Goal: Task Accomplishment & Management: Complete application form

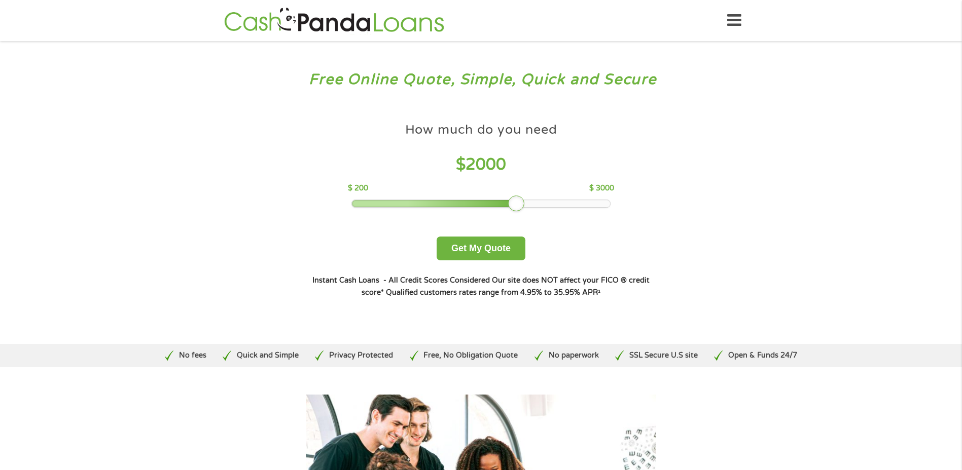
drag, startPoint x: 426, startPoint y: 205, endPoint x: 519, endPoint y: 205, distance: 92.3
click at [519, 205] on div at bounding box center [516, 204] width 16 height 16
click at [488, 252] on button "Get My Quote" at bounding box center [480, 249] width 89 height 24
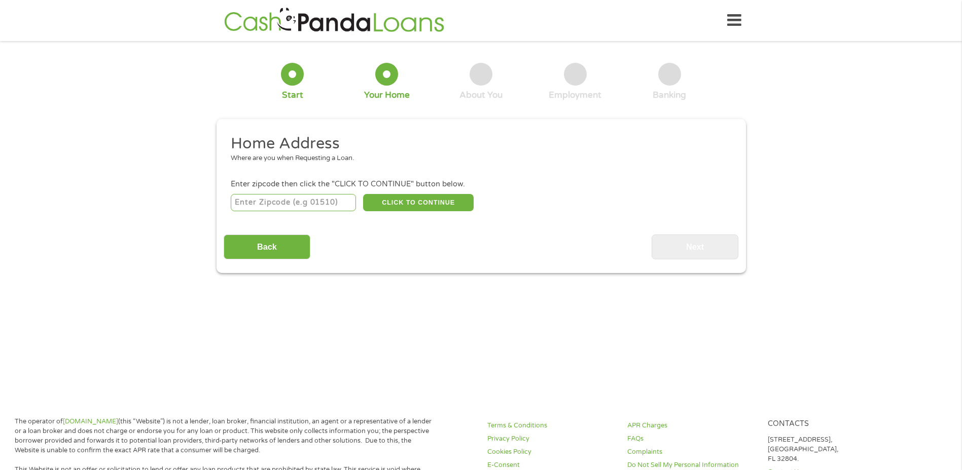
click at [291, 200] on input "number" at bounding box center [293, 202] width 125 height 17
type input "85929"
click at [425, 202] on button "CLICK TO CONTINUE" at bounding box center [418, 202] width 111 height 17
type input "85929"
type input "Lakeside"
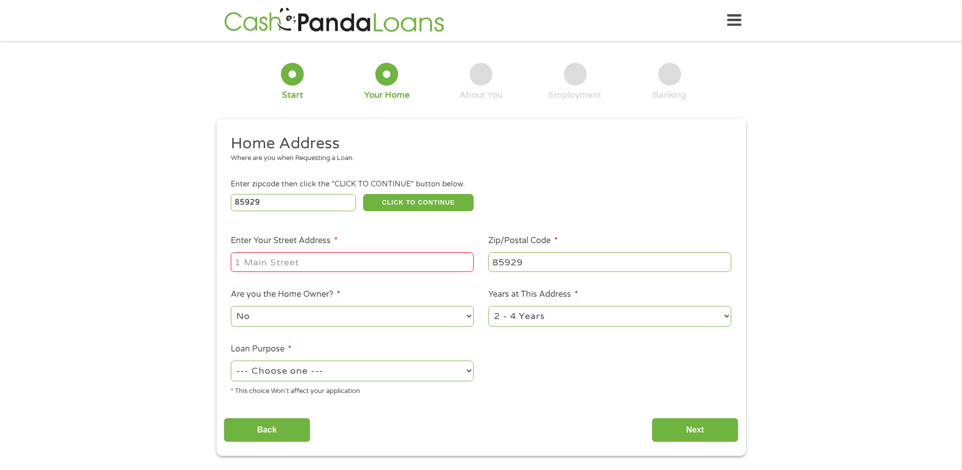
click at [297, 265] on input "Enter Your Street Address *" at bounding box center [352, 261] width 243 height 19
type input "[STREET_ADDRESS]"
click at [354, 372] on select "--- Choose one --- Pay Bills Debt Consolidation Home Improvement Major Purchase…" at bounding box center [352, 371] width 243 height 21
select select "other"
click at [231, 361] on select "--- Choose one --- Pay Bills Debt Consolidation Home Improvement Major Purchase…" at bounding box center [352, 371] width 243 height 21
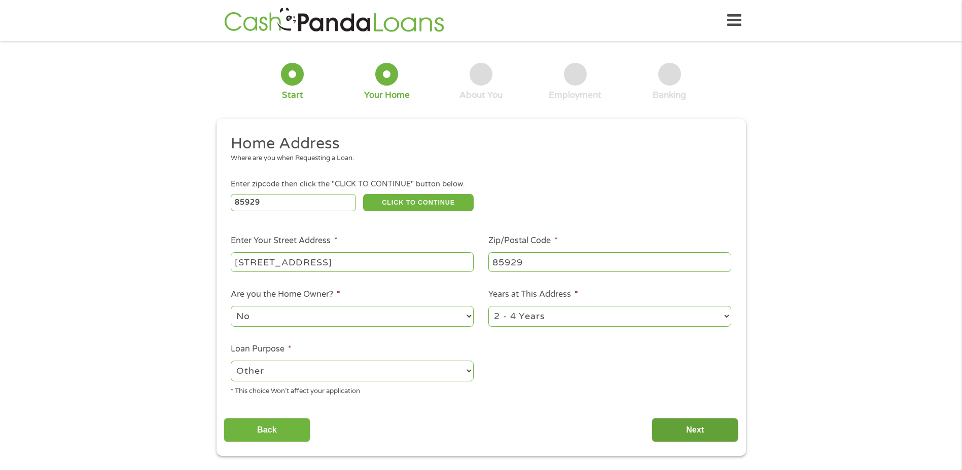
click at [717, 426] on input "Next" at bounding box center [694, 430] width 87 height 25
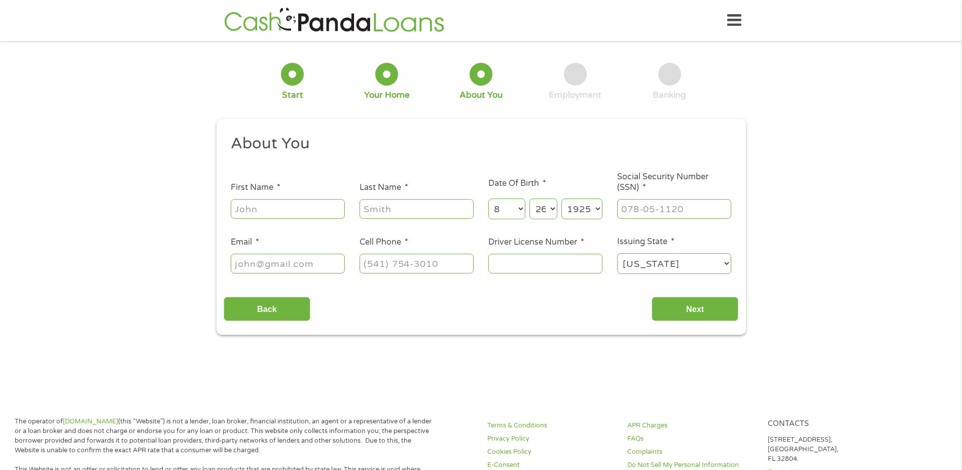
click at [276, 205] on input "First Name *" at bounding box center [288, 208] width 114 height 19
type input "Talia"
type input "[PERSON_NAME]"
type input "[EMAIL_ADDRESS][DOMAIN_NAME]"
type input "[PHONE_NUMBER]"
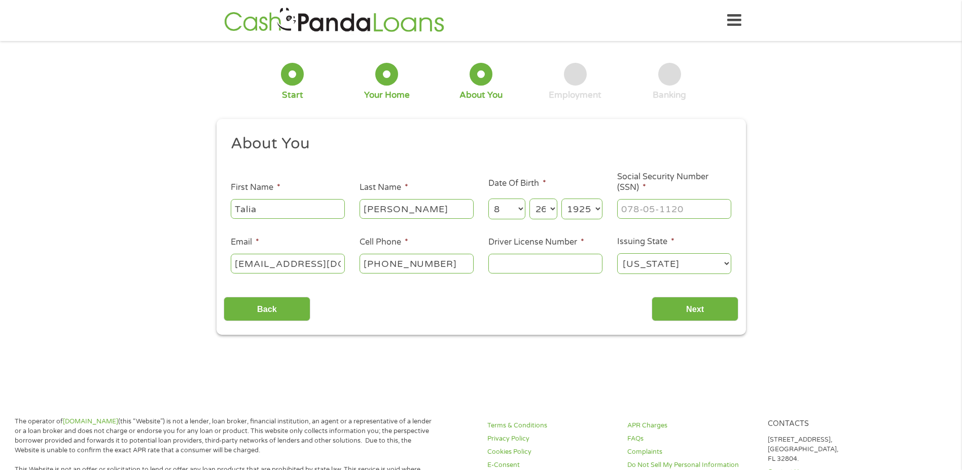
click at [588, 204] on select "Year [DATE] 2006 2005 2004 2003 2002 2001 2000 1999 1998 1997 1996 1995 1994 19…" at bounding box center [581, 209] width 41 height 21
select select "1999"
click at [561, 199] on select "Year [DATE] 2006 2005 2004 2003 2002 2001 2000 1999 1998 1997 1996 1995 1994 19…" at bounding box center [581, 209] width 41 height 21
click at [634, 209] on input "___-__-____" at bounding box center [674, 208] width 114 height 19
type input "601-91-2248"
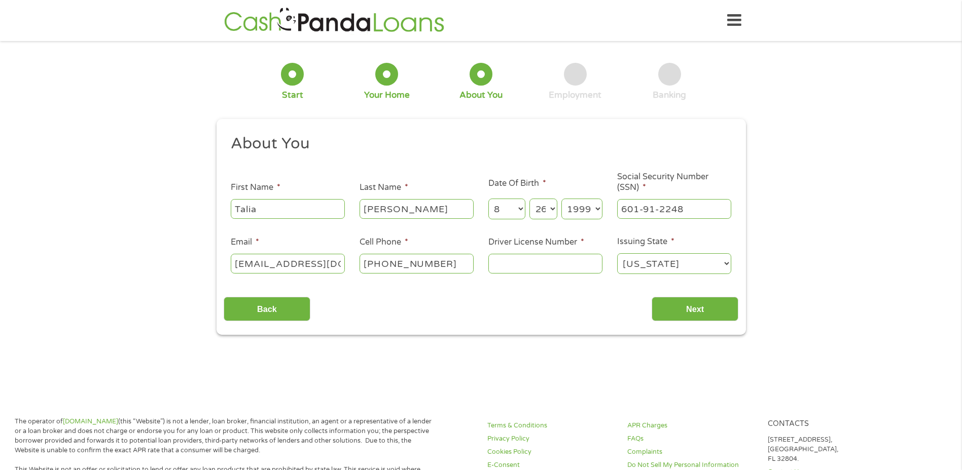
click at [761, 207] on div "1 Start 2 Your Home 3 About You 4 Employment 5 Banking 6 This field is hidden w…" at bounding box center [481, 191] width 962 height 287
click at [539, 269] on input "Driver License Number *" at bounding box center [545, 263] width 114 height 19
click at [555, 267] on input "Driver License Number *" at bounding box center [545, 263] width 114 height 19
type input "D09348816"
click at [681, 298] on input "Next" at bounding box center [694, 309] width 87 height 25
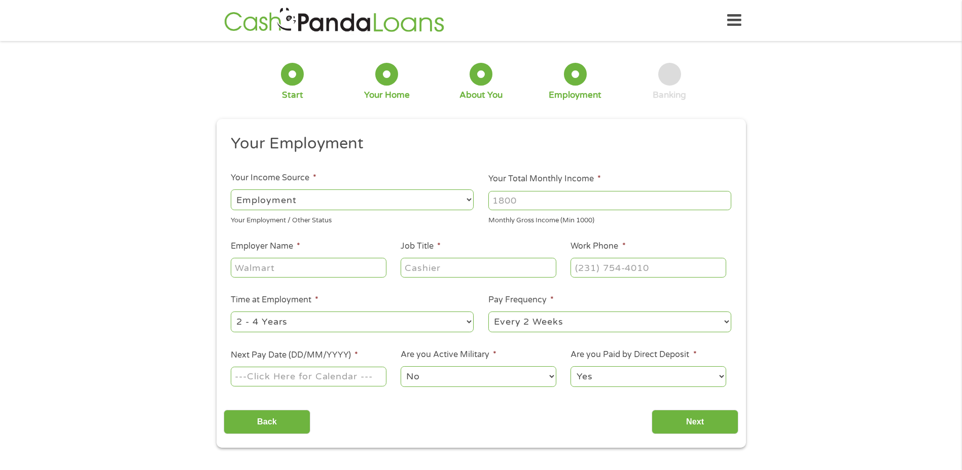
click at [562, 200] on input "Your Total Monthly Income *" at bounding box center [609, 200] width 243 height 19
type input "1000"
click at [776, 248] on div "1 Start 2 Your Home 3 About You 4 Employment 5 Banking 6 This field is hidden w…" at bounding box center [481, 248] width 962 height 400
click at [302, 269] on input "Employer Name *" at bounding box center [308, 267] width 155 height 19
type input "avp"
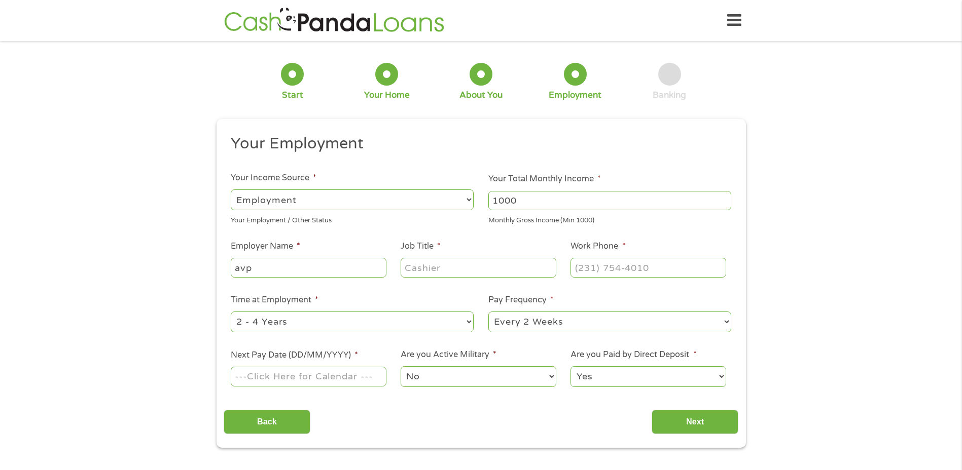
click at [428, 266] on input "Job Title *" at bounding box center [477, 267] width 155 height 19
type input "optician"
click at [638, 268] on input "(___) ___-____" at bounding box center [647, 267] width 155 height 19
type input "[PHONE_NUMBER]"
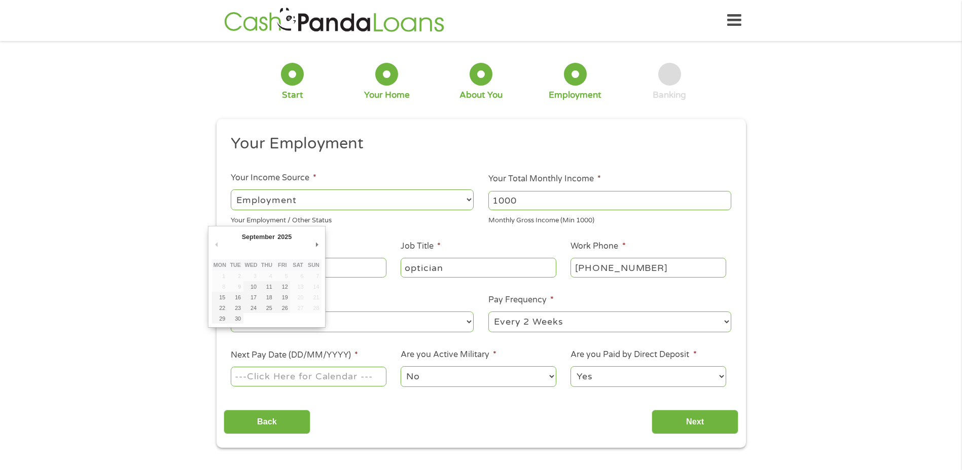
click at [315, 383] on input "Next Pay Date (DD/MM/YYYY) *" at bounding box center [308, 376] width 155 height 19
click at [357, 379] on input "Next Pay Date (DD/MM/YYYY) *" at bounding box center [308, 376] width 155 height 19
type input "[DATE]"
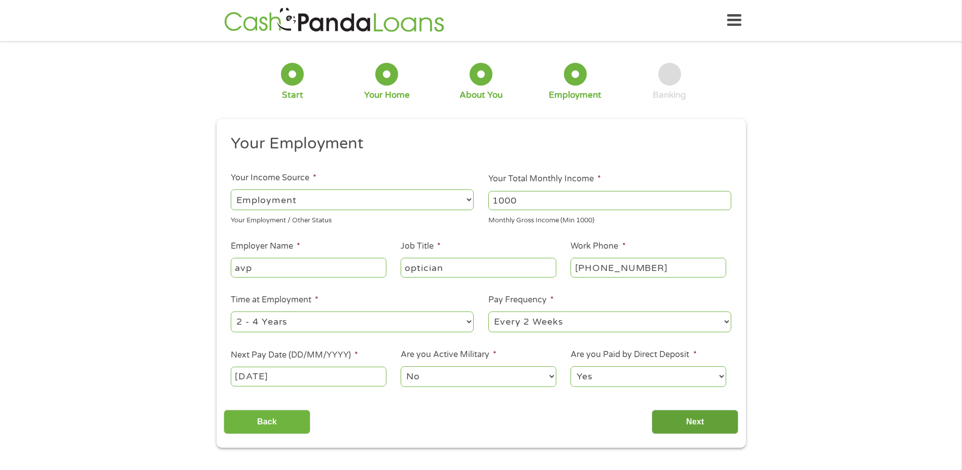
click at [680, 419] on input "Next" at bounding box center [694, 422] width 87 height 25
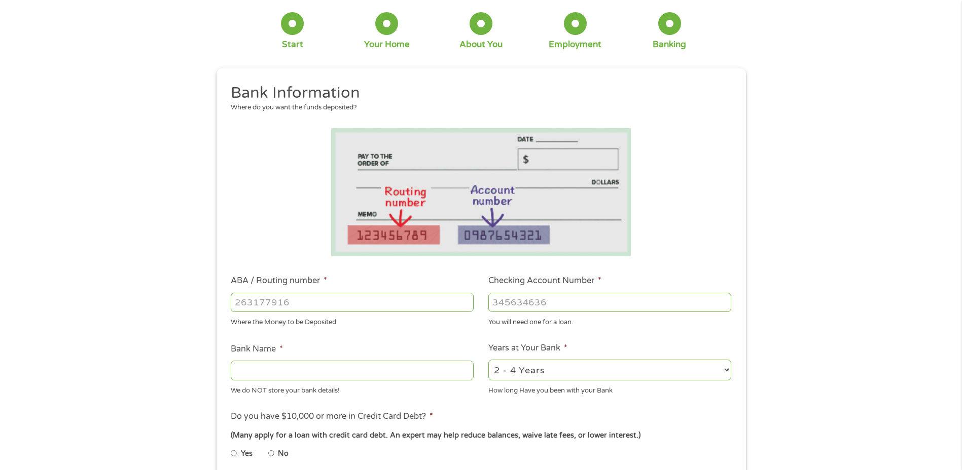
scroll to position [0, 0]
